Goal: Information Seeking & Learning: Learn about a topic

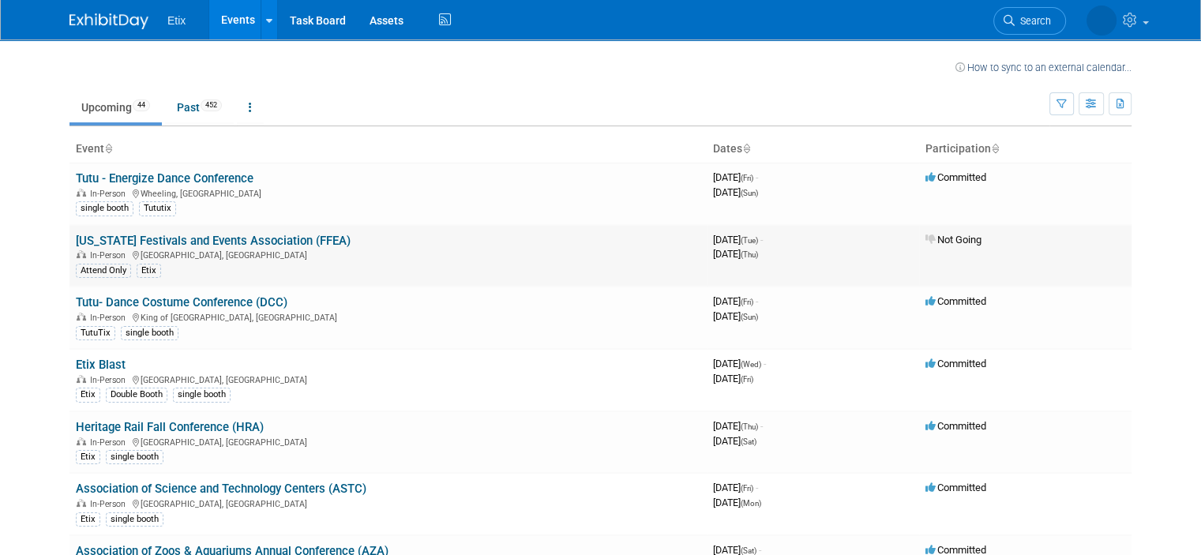
click at [354, 244] on td "Florida Festivals and Events Association (FFEA) In-Person Bonita Springs, FL At…" at bounding box center [387, 256] width 637 height 62
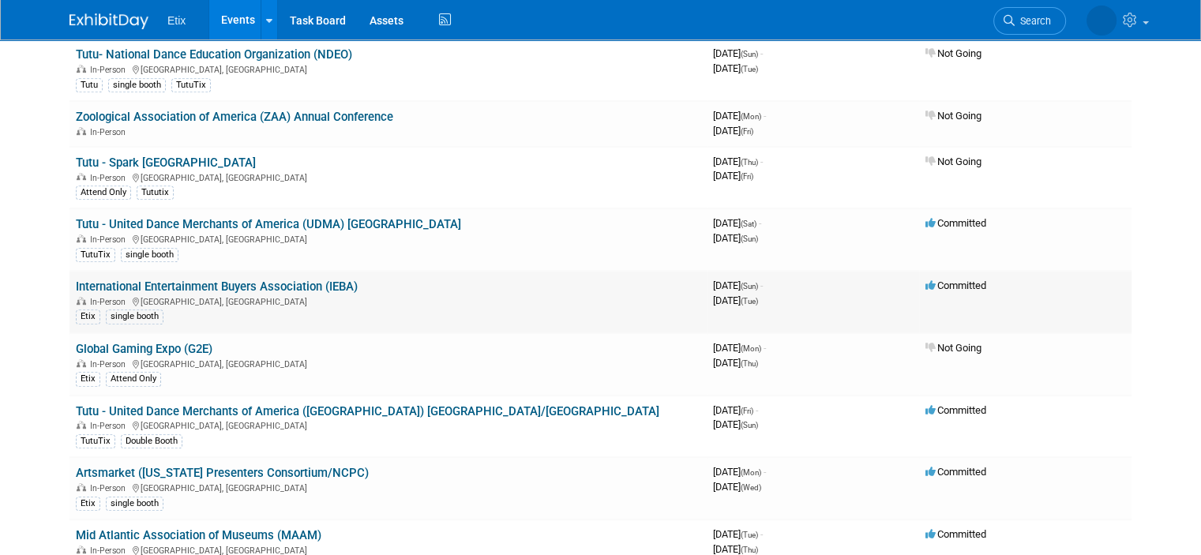
click at [271, 280] on link "International Entertainment Buyers Association (IEBA)" at bounding box center [217, 287] width 282 height 14
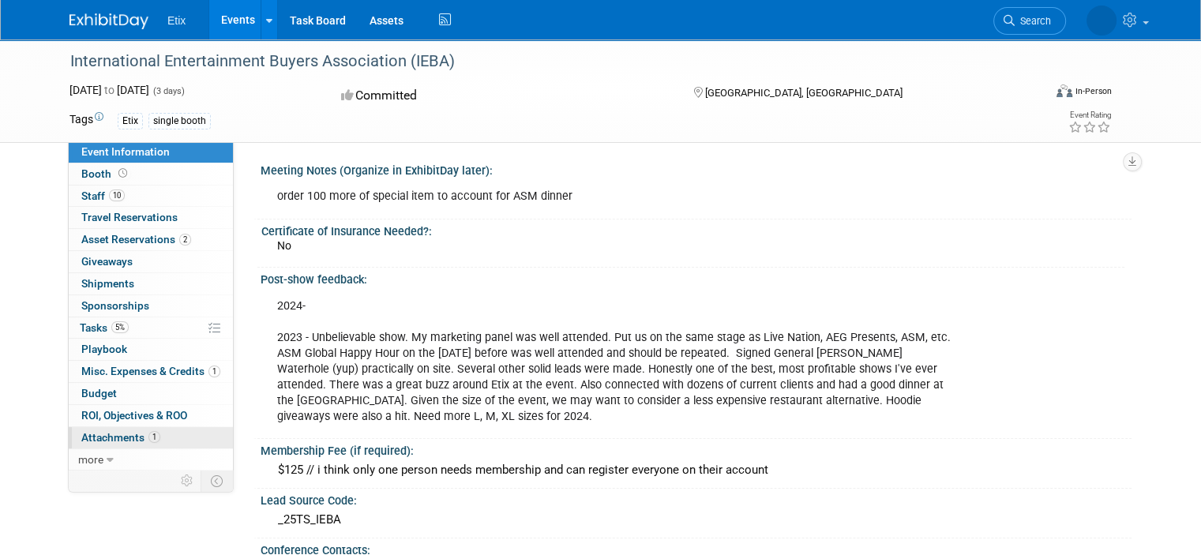
click at [122, 438] on span "Attachments 1" at bounding box center [120, 437] width 79 height 13
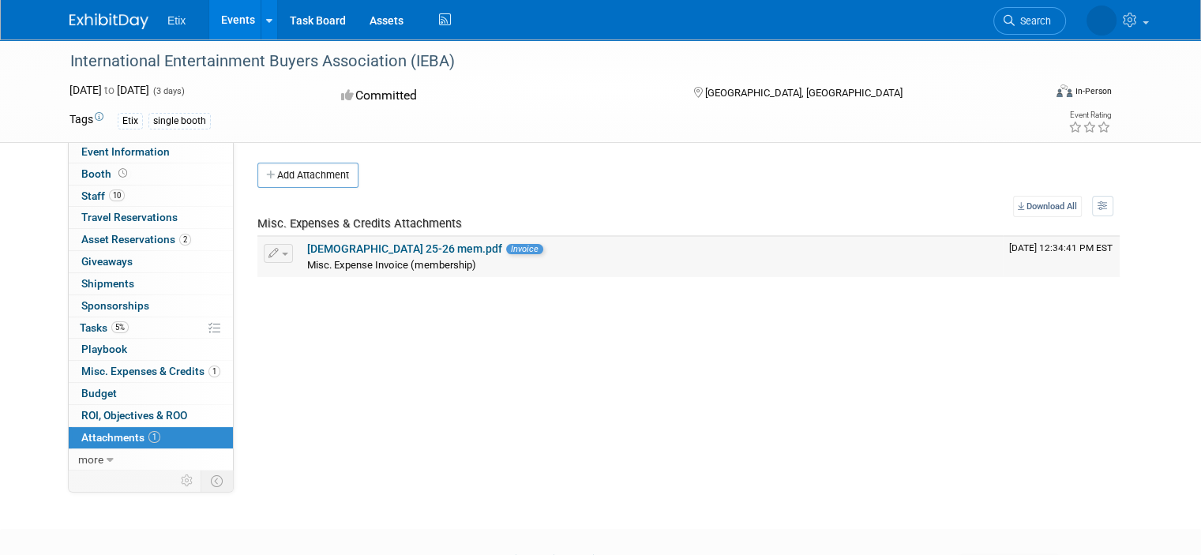
click at [355, 246] on link "ieba 25-26 mem.pdf" at bounding box center [404, 248] width 195 height 13
click at [119, 306] on span "Sponsorships 0" at bounding box center [115, 305] width 68 height 13
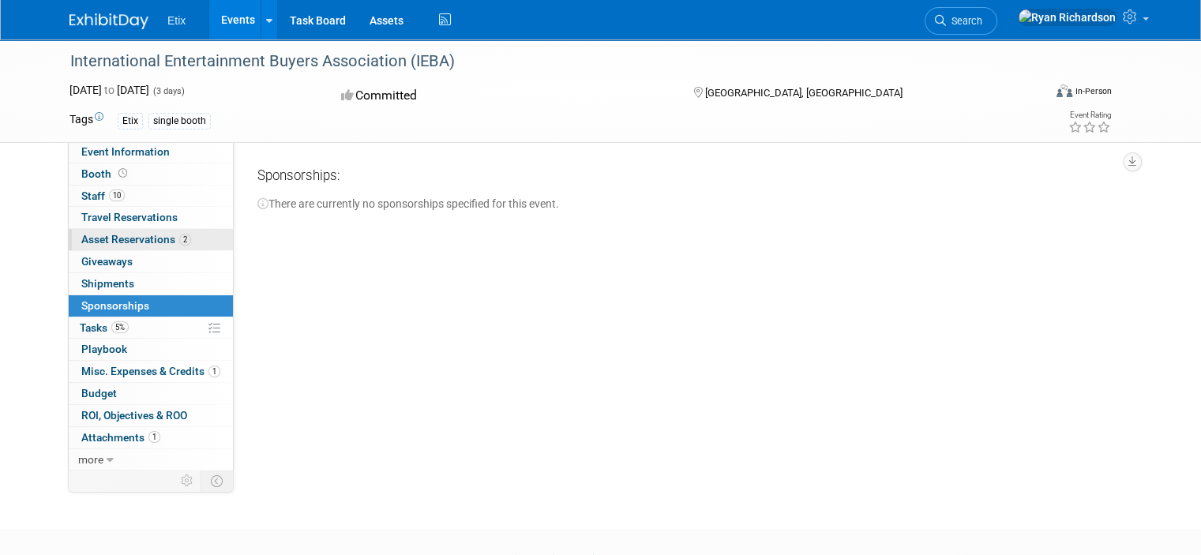
click at [81, 242] on span "Asset Reservations 2" at bounding box center [136, 239] width 110 height 13
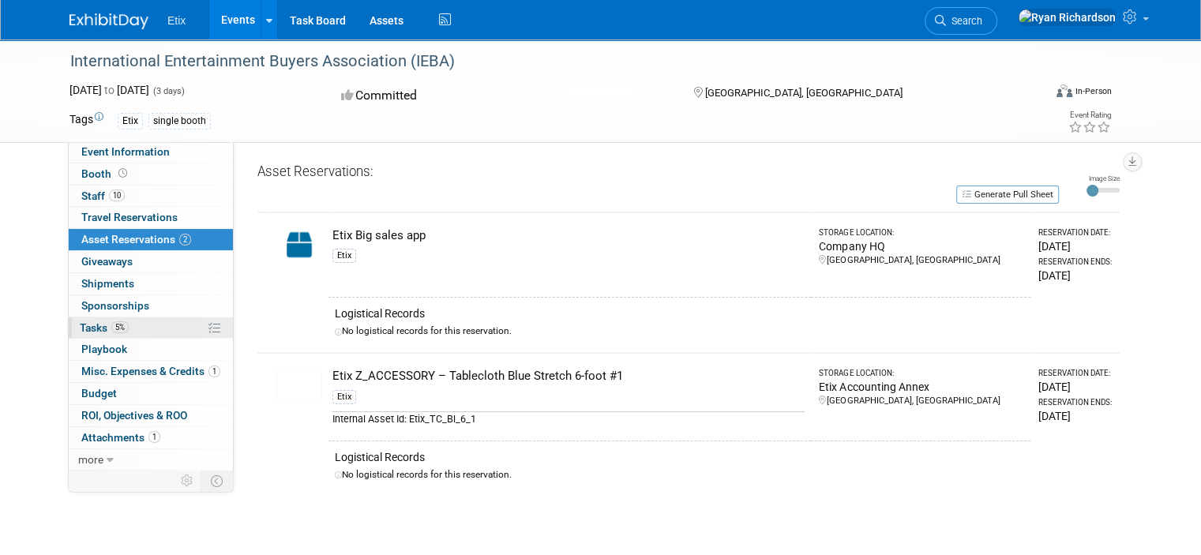
click at [80, 325] on span "Tasks 5%" at bounding box center [104, 327] width 49 height 13
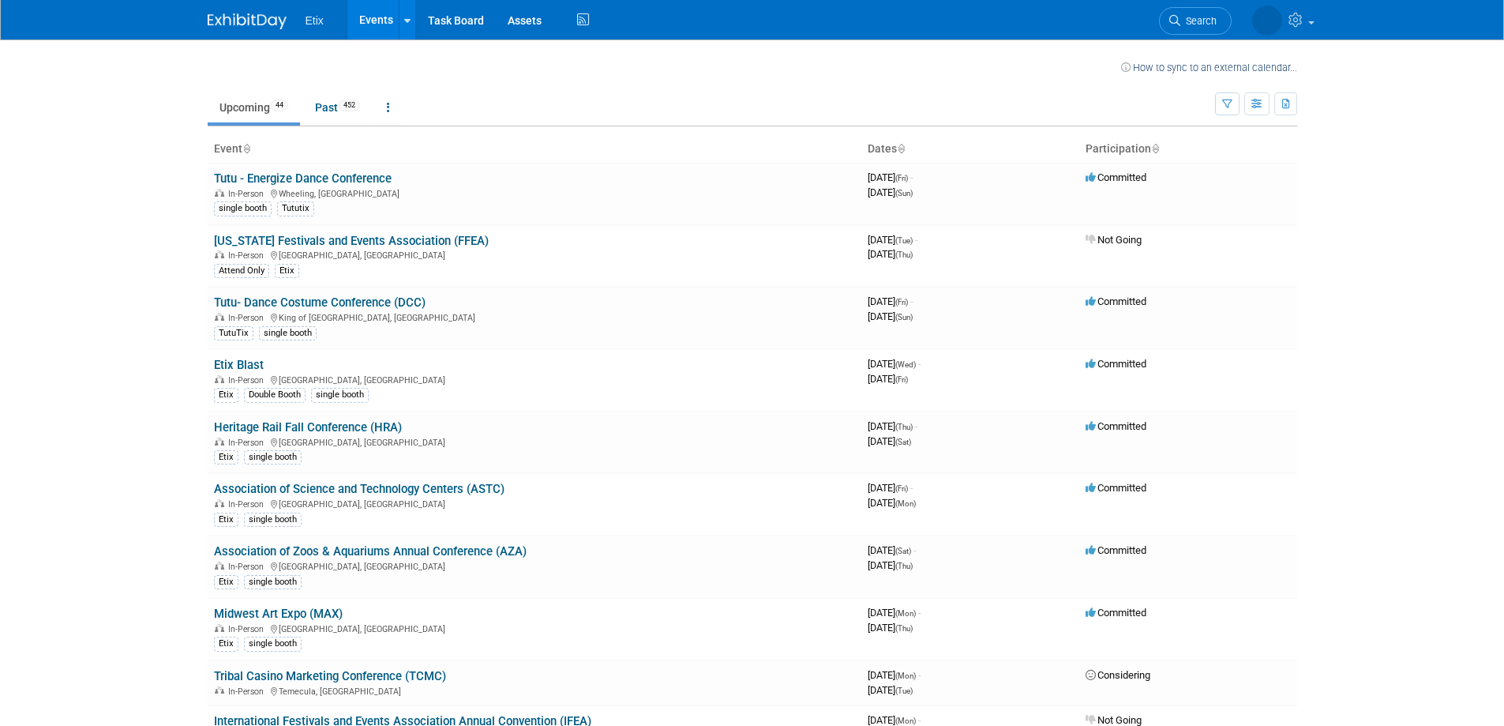
scroll to position [1523, 0]
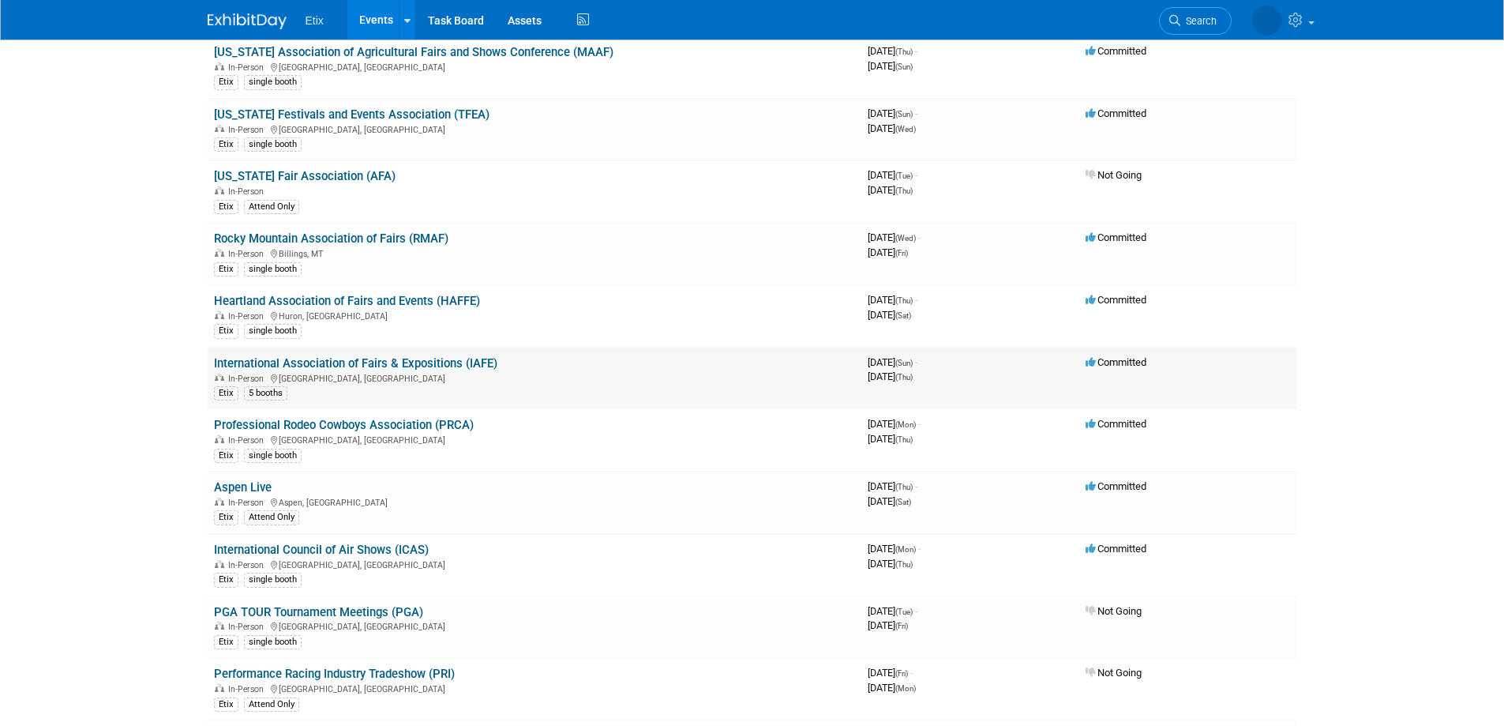
click at [339, 362] on link "International Association of Fairs & Expositions (IAFE)" at bounding box center [356, 363] width 284 height 14
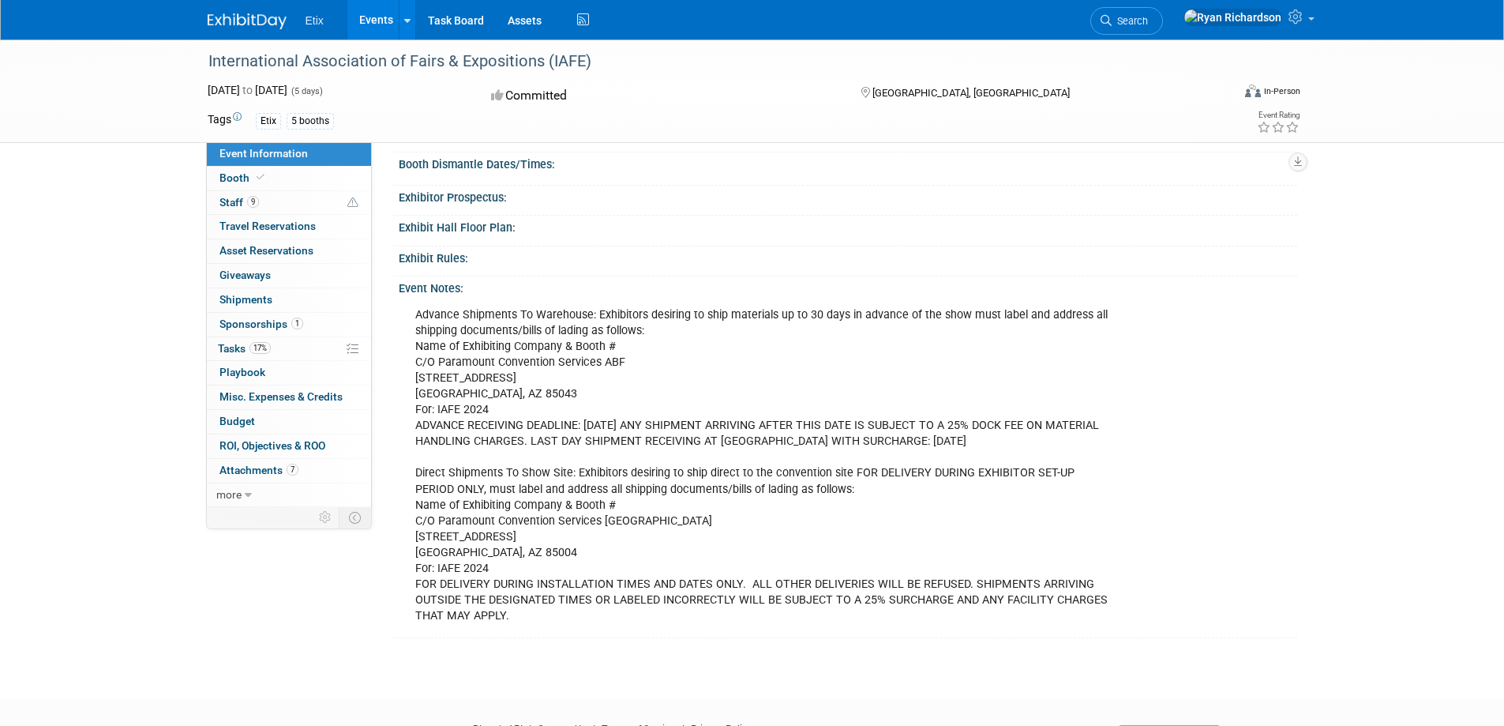
scroll to position [711, 0]
click at [276, 320] on span "Sponsorships 1" at bounding box center [262, 323] width 84 height 13
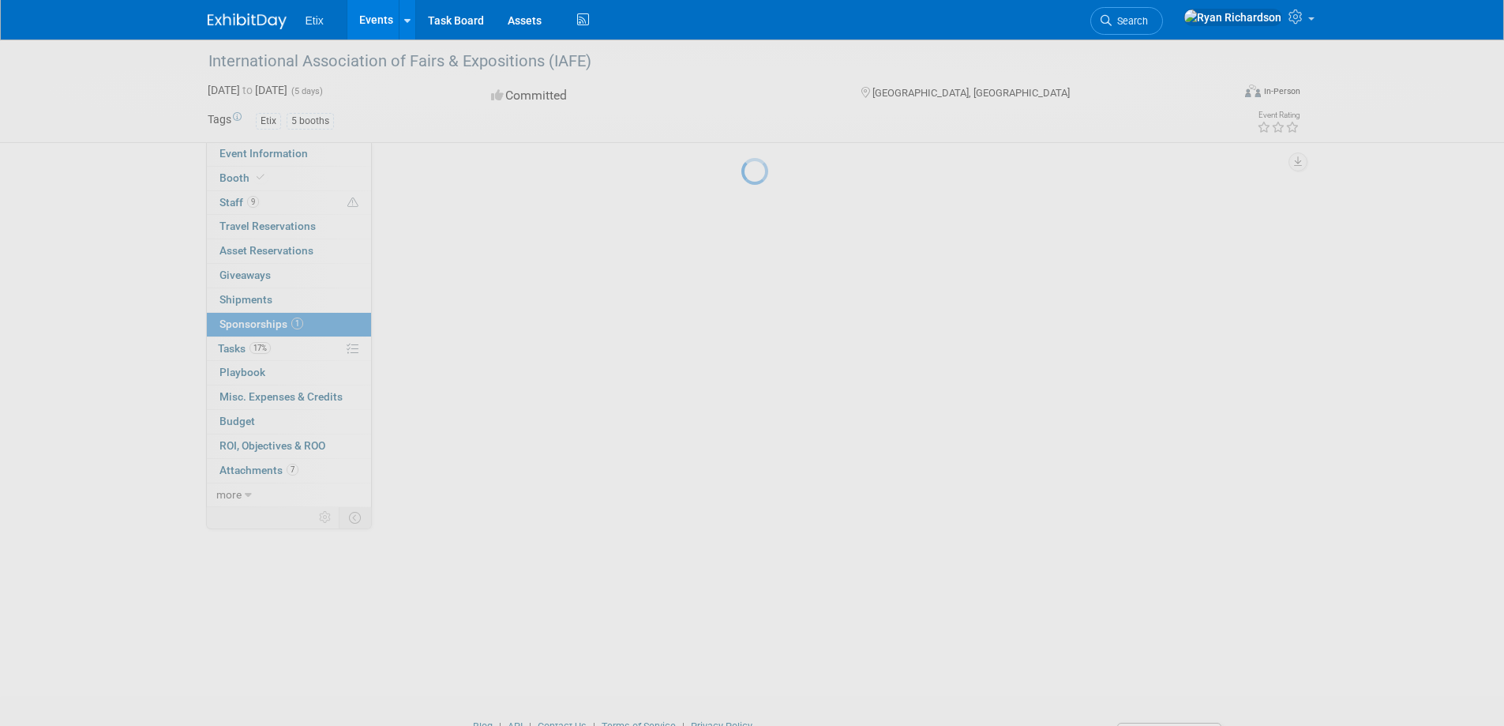
scroll to position [0, 0]
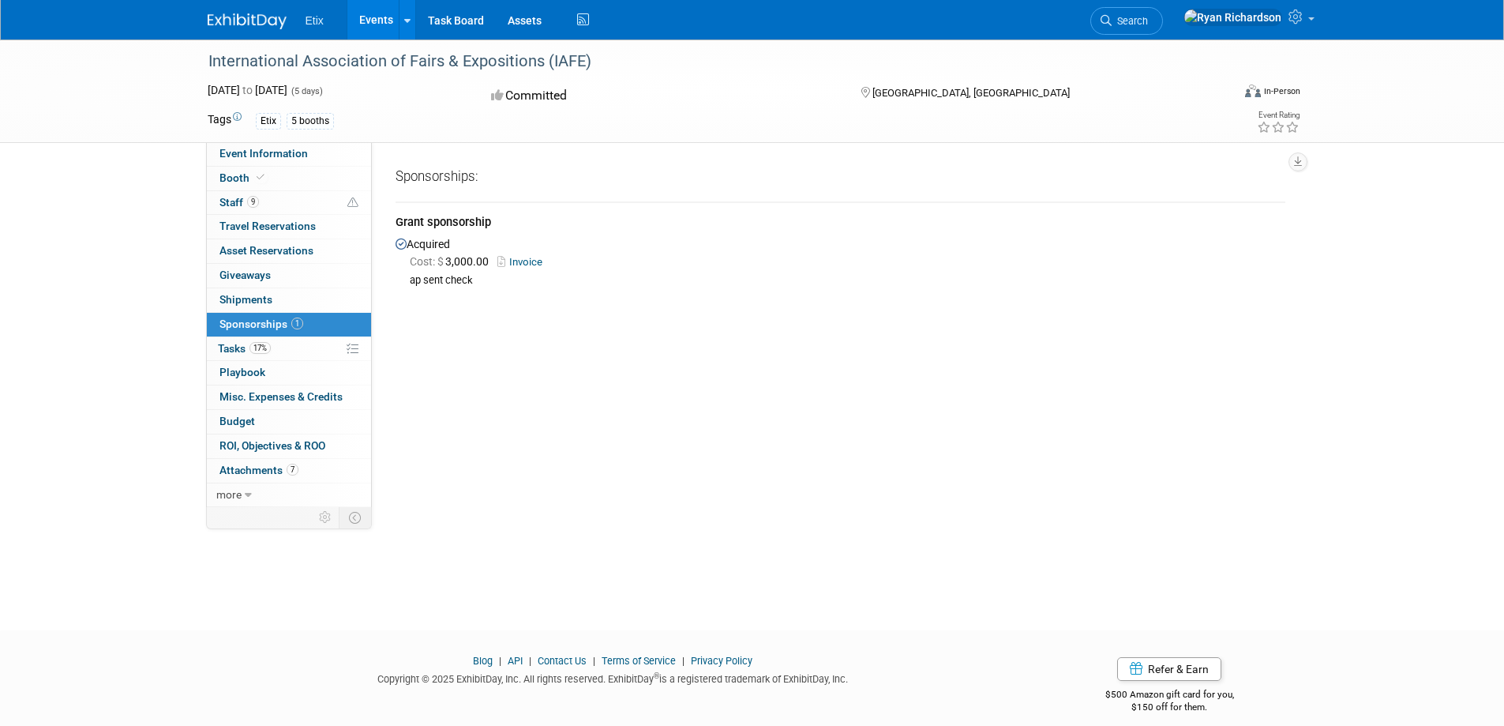
click at [528, 259] on link "Invoice" at bounding box center [523, 262] width 51 height 12
click at [262, 468] on span "Attachments 7" at bounding box center [259, 470] width 79 height 13
